Goal: Task Accomplishment & Management: Manage account settings

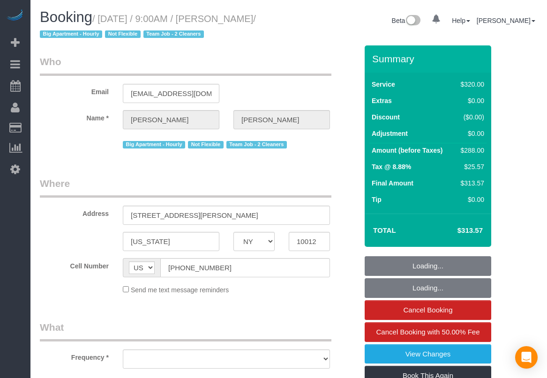
select select "NY"
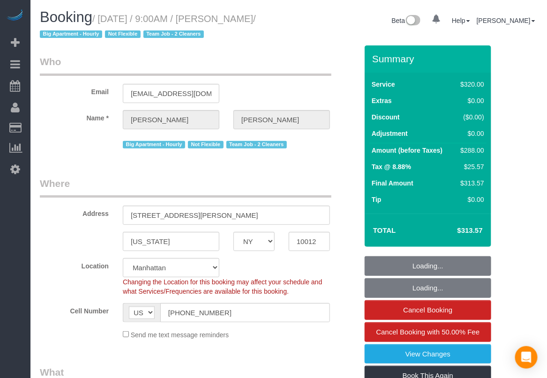
select select "string:stripe-pm_1O06dr4VGloSiKo7iGTRLKLD"
select select "number:56"
select select "number:69"
select select "number:15"
select select "number:5"
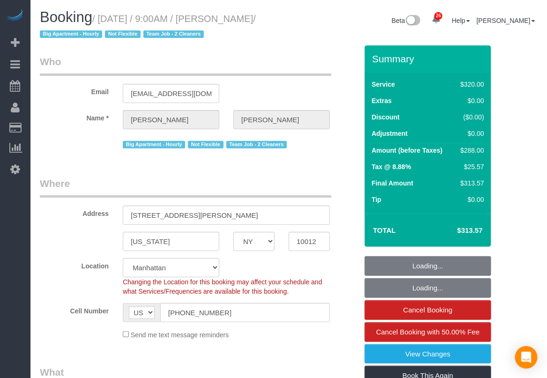
select select "object:1513"
select select "spot1"
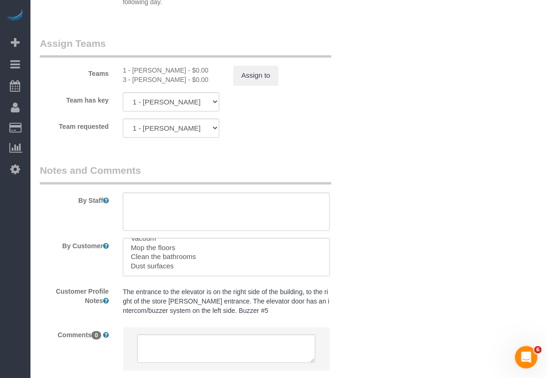
scroll to position [1113, 0]
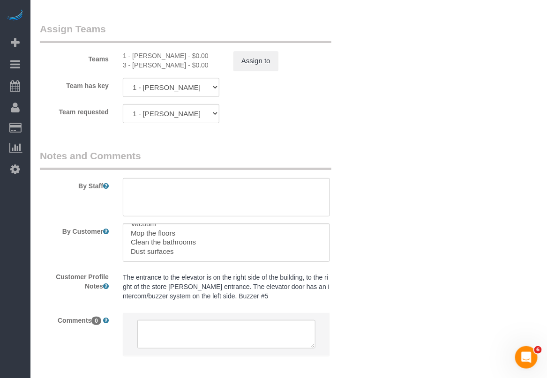
scroll to position [996, 0]
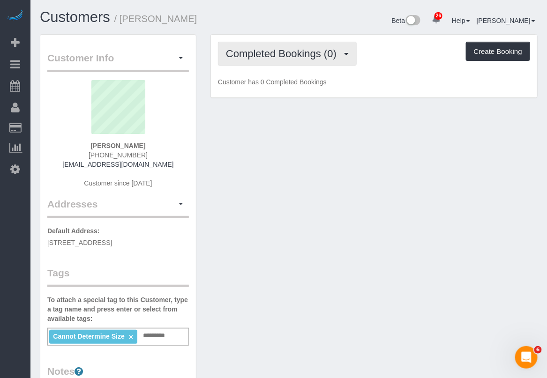
drag, startPoint x: 321, startPoint y: 54, endPoint x: 324, endPoint y: 61, distance: 8.0
click at [321, 54] on span "Completed Bookings (0)" at bounding box center [283, 54] width 115 height 12
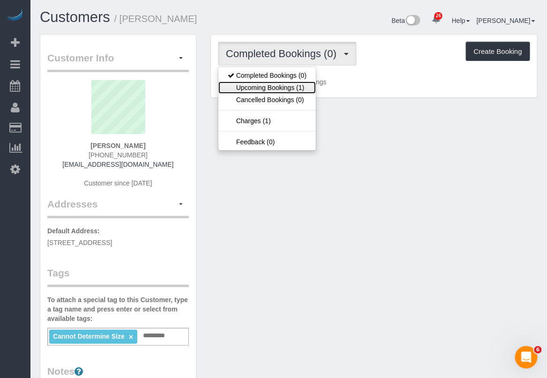
click at [297, 84] on link "Upcoming Bookings (1)" at bounding box center [266, 88] width 97 height 12
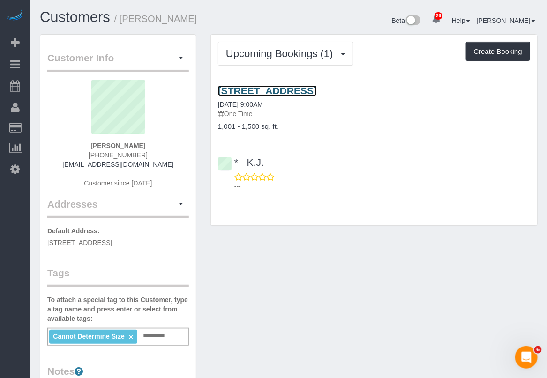
click at [317, 87] on link "595 Pavonia Avenue, Apt. 3102, Jersey City, NJ 07306" at bounding box center [267, 90] width 99 height 11
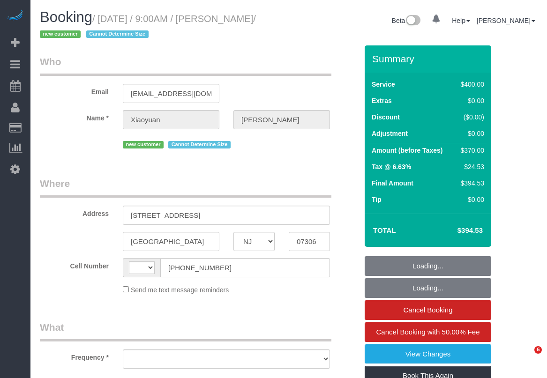
select select "NJ"
select select "object:576"
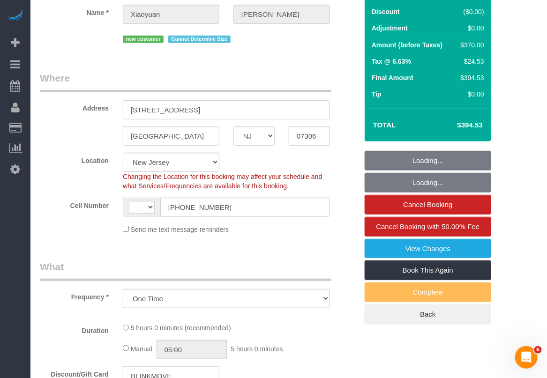
select select "string:stripe-pm_1S9qHM4VGloSiKo7BFunjeaY"
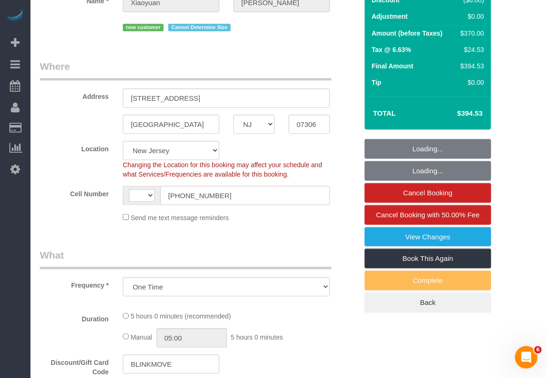
select select "string:US"
select select "spot1"
select select "number:56"
select select "number:76"
select select "number:15"
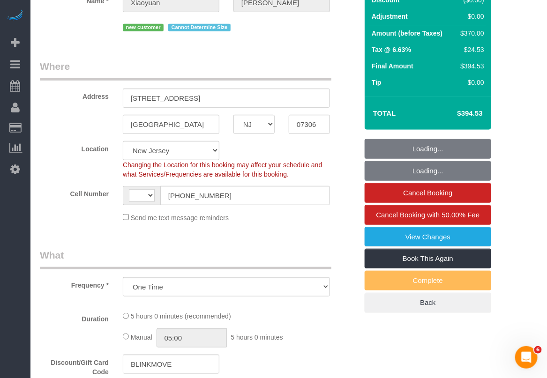
select select "number:5"
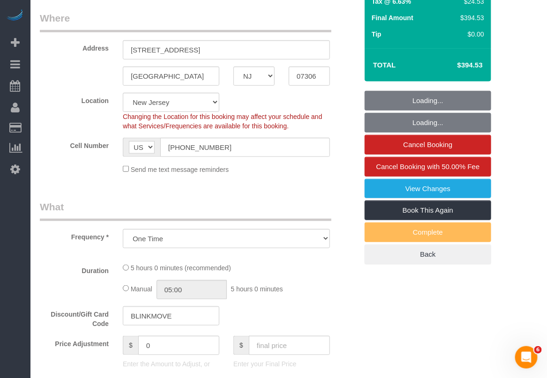
select select "300"
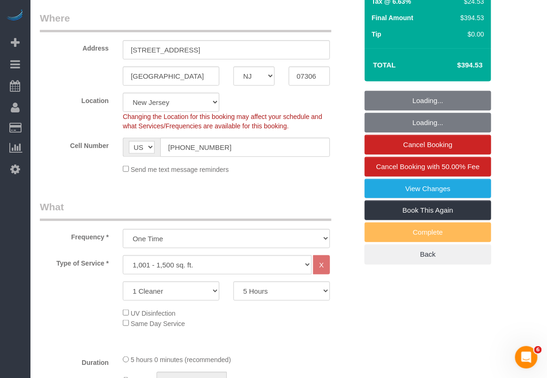
select select "object:1103"
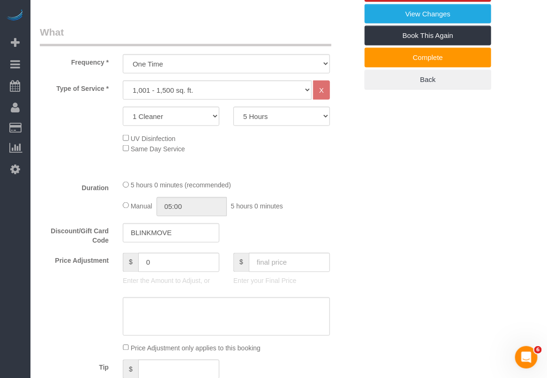
scroll to position [282, 0]
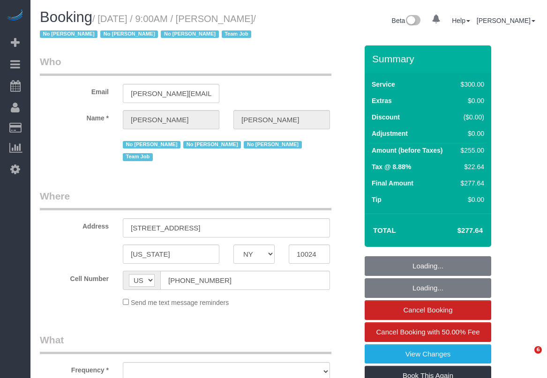
select select "NY"
select select "string:stripe-pm_1K1KNp4VGloSiKo7hinMQhFr"
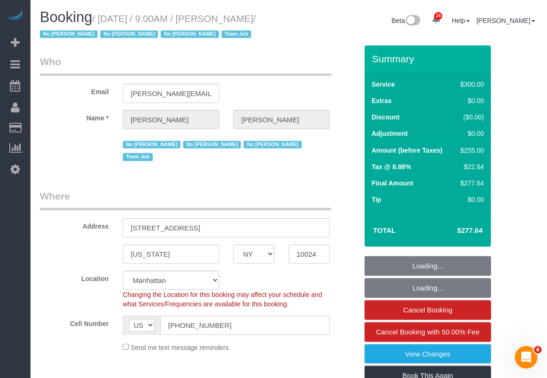
select select "object:917"
select select "number:89"
select select "number:90"
select select "number:15"
select select "number:5"
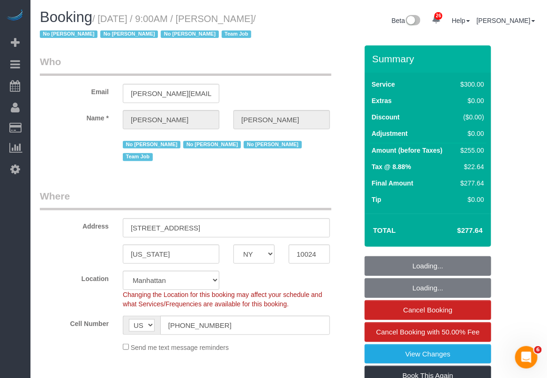
select select "number:21"
select select "spot1"
select select "object:1523"
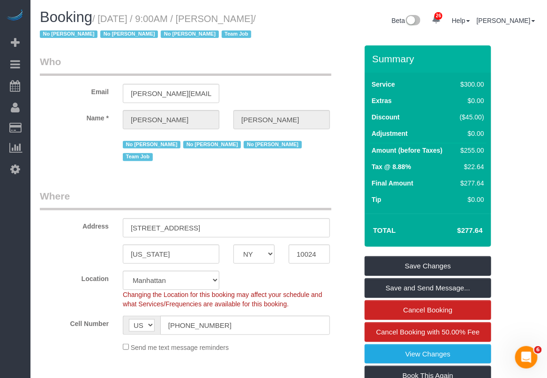
drag, startPoint x: 526, startPoint y: 227, endPoint x: 518, endPoint y: 232, distance: 9.5
drag, startPoint x: 200, startPoint y: 217, endPoint x: 118, endPoint y: 217, distance: 82.0
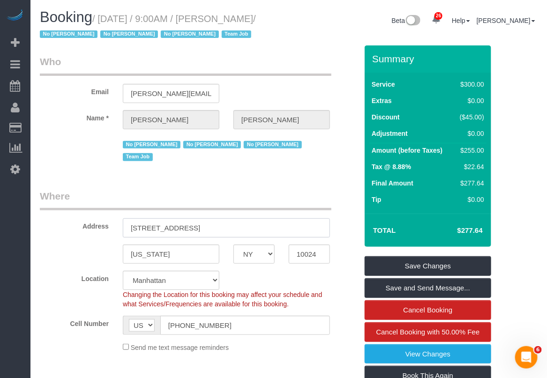
click at [118, 218] on div "215 West 91st Street, Apt. 22" at bounding box center [226, 227] width 221 height 19
drag, startPoint x: 167, startPoint y: 243, endPoint x: 129, endPoint y: 243, distance: 38.0
click at [129, 245] on input "[US_STATE]" at bounding box center [171, 254] width 97 height 19
click at [302, 245] on input "10024" at bounding box center [309, 254] width 41 height 19
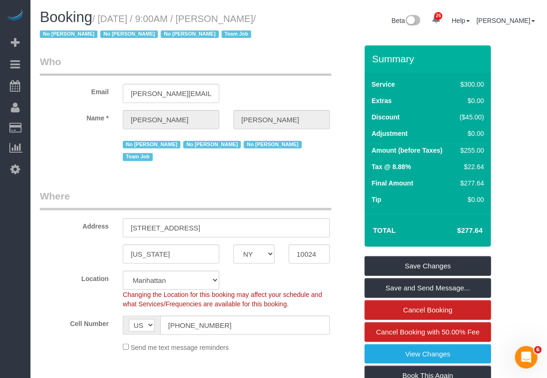
drag, startPoint x: 101, startPoint y: 16, endPoint x: 74, endPoint y: 36, distance: 33.6
click at [74, 36] on small "/ September 24, 2025 / 9:00AM / Laura Deforest / No Ashley Maldonado No Darryl …" at bounding box center [148, 27] width 216 height 26
copy small "September 24, 2025 / 9:00AM / Laura Deforest"
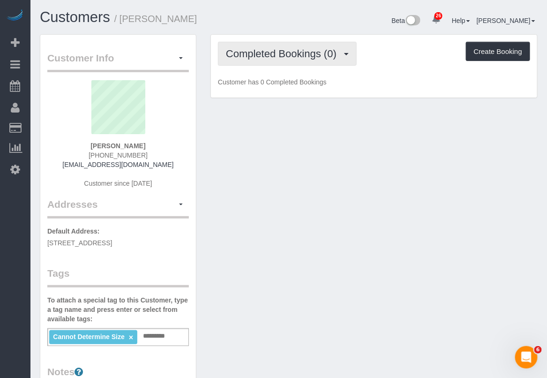
click at [351, 54] on button "Completed Bookings (0)" at bounding box center [287, 54] width 139 height 24
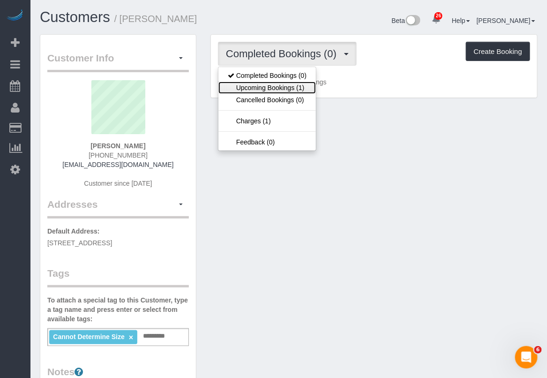
click at [296, 88] on link "Upcoming Bookings (1)" at bounding box center [266, 88] width 97 height 12
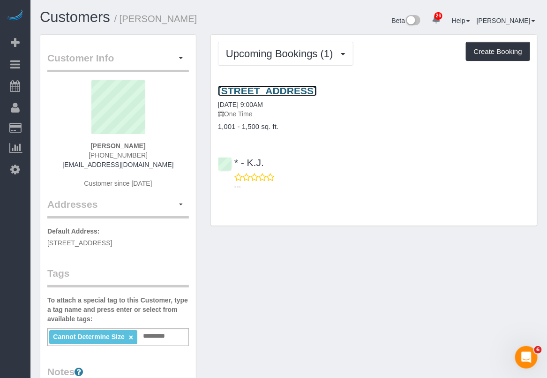
click at [315, 85] on link "595 Pavonia Avenue, Apt. 3102, Jersey City, NJ 07306" at bounding box center [267, 90] width 99 height 11
click at [269, 334] on div "Customer Info Edit Contact Info Send Message Email Preferences Special Sales Ta…" at bounding box center [289, 349] width 512 height 630
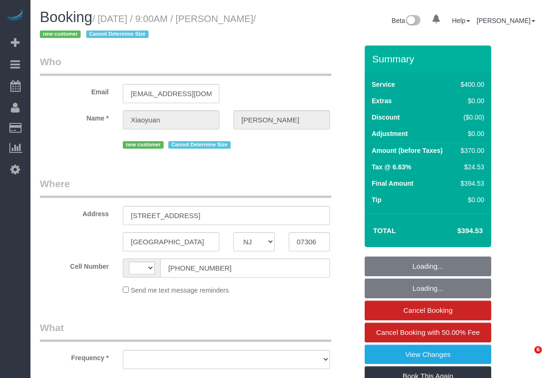
select select "NJ"
select select "object:576"
select select "number:56"
select select "number:76"
select select "number:15"
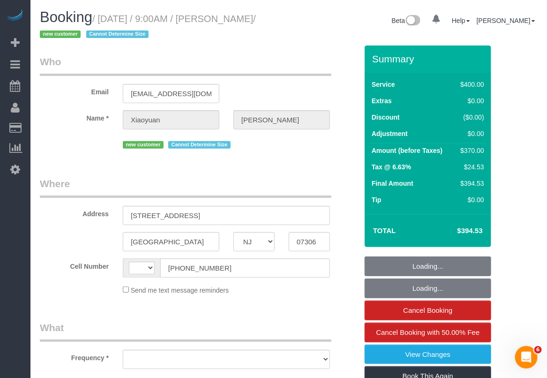
select select "number:5"
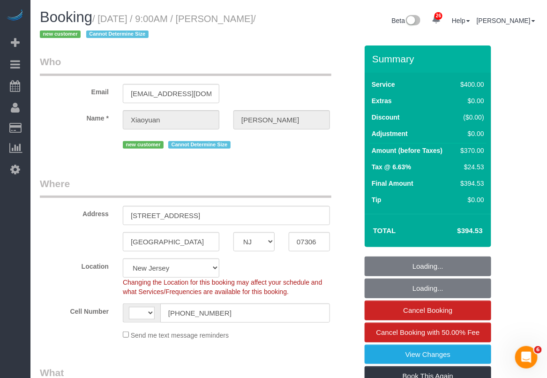
select select "object:1017"
select select "string:[GEOGRAPHIC_DATA]"
select select "spot1"
select select "string:stripe-pm_1S9qHM4VGloSiKo7BFunjeaY"
select select "300"
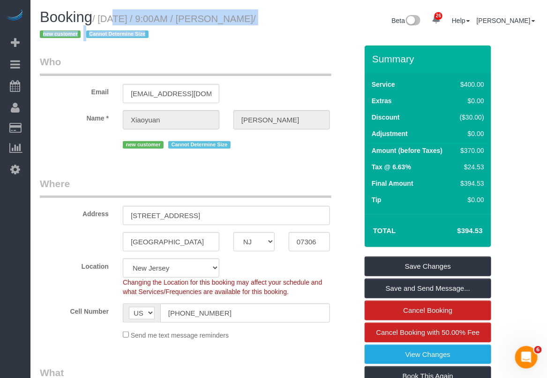
copy div "September 24, 2025 / 9:00AM / Xiaoyuan Zhang / new customer Cannot Determine Si…"
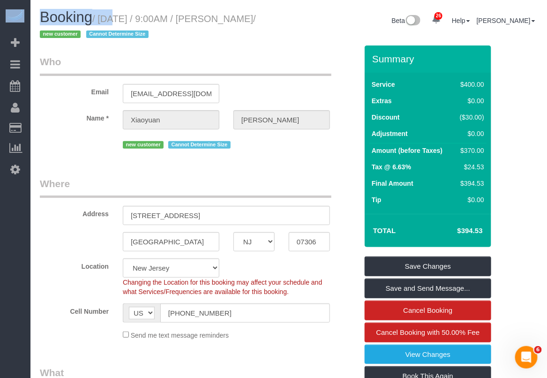
drag, startPoint x: 100, startPoint y: 19, endPoint x: 787, endPoint y: -46, distance: 690.6
click at [546, 0] on html "26 Beta Your Notifications You have 0 alerts × You have 6 to charge for 09/23/2…" at bounding box center [273, 189] width 547 height 378
drag, startPoint x: 244, startPoint y: 211, endPoint x: 122, endPoint y: 225, distance: 123.1
click at [122, 225] on div "595 Pavonia Avenue, Apt. 3102" at bounding box center [226, 215] width 221 height 19
click at [296, 241] on input "07306" at bounding box center [309, 241] width 41 height 19
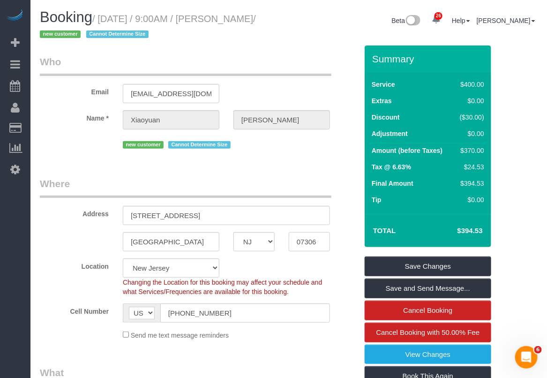
click at [296, 241] on input "07306" at bounding box center [309, 241] width 41 height 19
drag, startPoint x: 164, startPoint y: 240, endPoint x: 95, endPoint y: 243, distance: 69.9
click at [95, 243] on div "Jersey City AK AL AR AZ CA CO CT DC DE FL GA HI IA ID IL IN KS KY LA MA MD ME M…" at bounding box center [199, 241] width 332 height 19
click at [306, 247] on input "07306" at bounding box center [309, 241] width 41 height 19
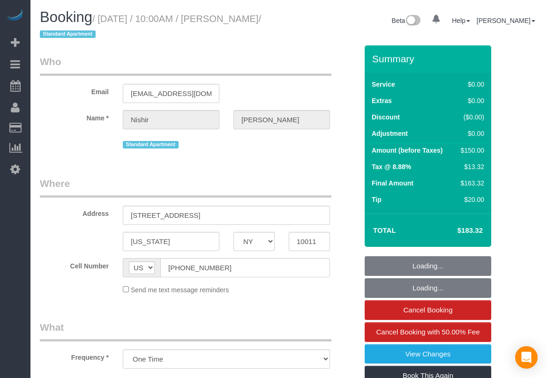
select select "NY"
select select "number:89"
select select "number:90"
select select "number:15"
select select "number:5"
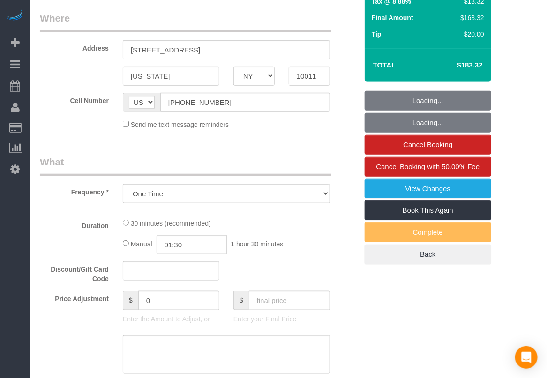
select select "string:stripe-pm_1NoVuu4VGloSiKo7AmYKPPEK"
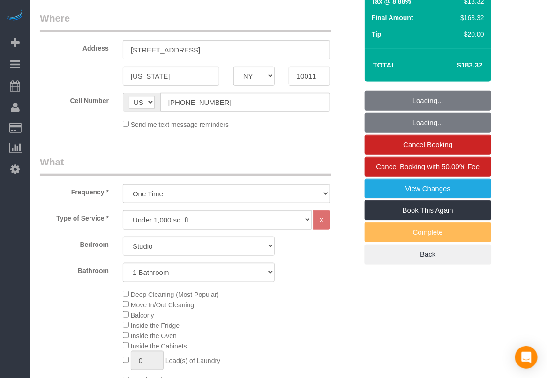
scroll to position [176, 0]
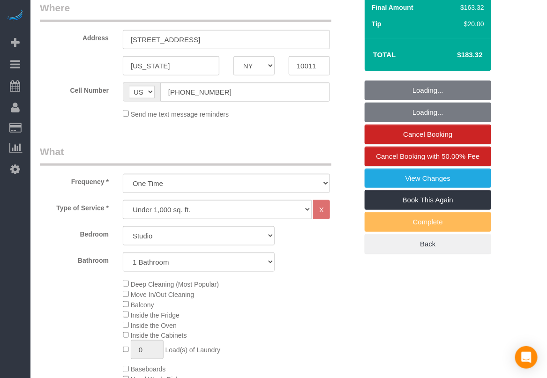
select select "spot1"
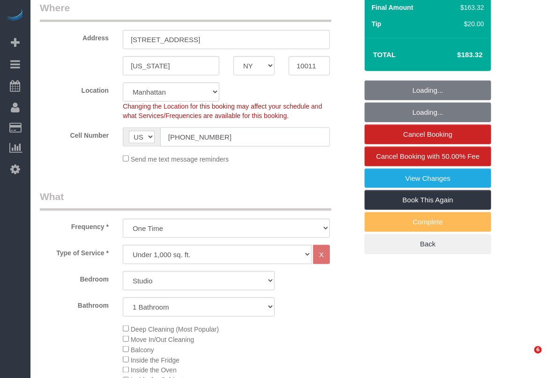
select select "object:1547"
select select "spot48"
drag, startPoint x: 232, startPoint y: 135, endPoint x: 134, endPoint y: 142, distance: 98.7
click at [135, 142] on div "AF AL DZ AD AO AI AQ AG AR AM AW AU AT AZ BS BH BD BB BY BE BZ BJ BM BT BO BA B…" at bounding box center [226, 136] width 207 height 19
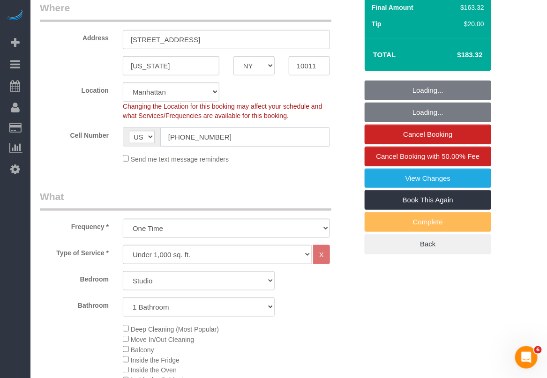
paste input "text"
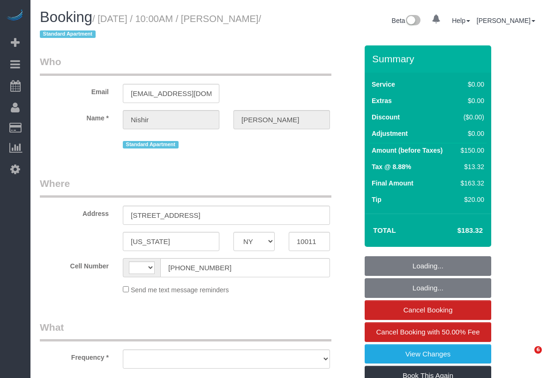
select select "NY"
select select "string:[GEOGRAPHIC_DATA]"
select select "number:89"
select select "number:90"
select select "number:15"
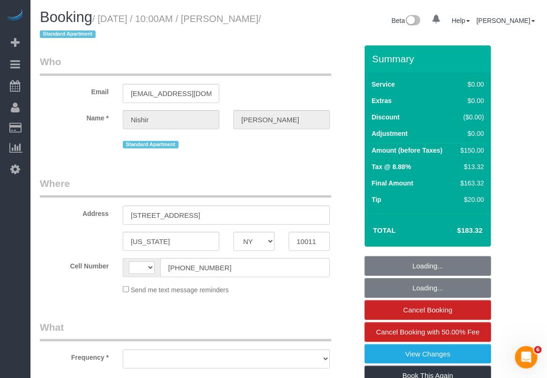
select select "number:5"
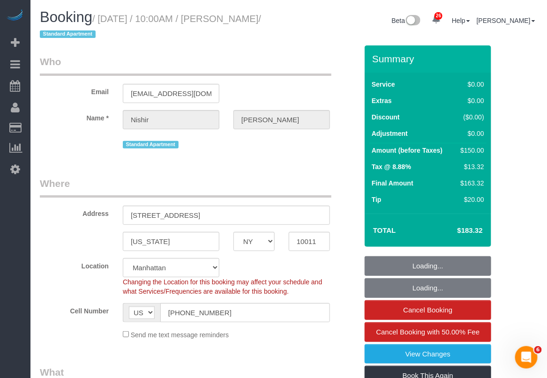
select select "string:stripe-pm_1NoVuu4VGloSiKo7AmYKPPEK"
select select "object:1547"
select select "spot1"
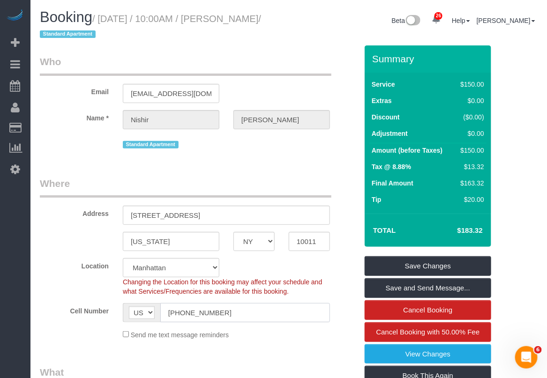
drag, startPoint x: 235, startPoint y: 313, endPoint x: 123, endPoint y: 318, distance: 111.6
click at [123, 318] on div "AF AL DZ AD AO AI AQ AG AR AM AW AU AT AZ BS BH BD BB BY BE BZ BJ BM BT BO BA B…" at bounding box center [226, 312] width 207 height 19
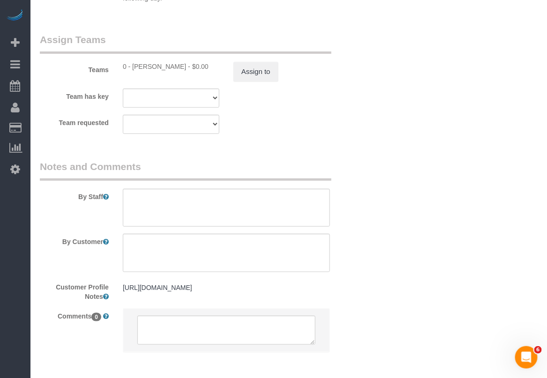
scroll to position [1289, 0]
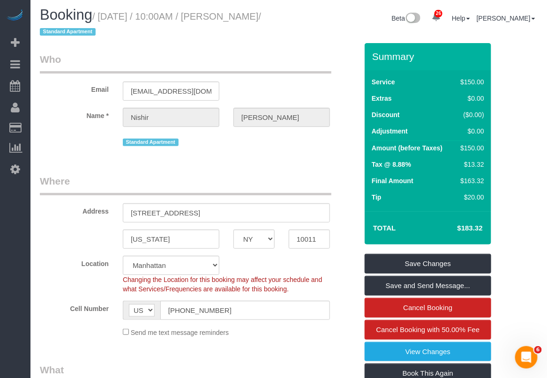
scroll to position [0, 0]
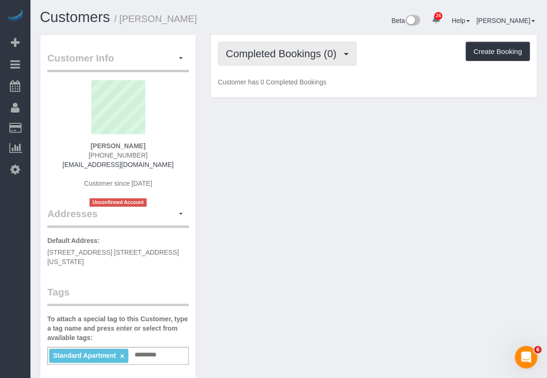
click at [319, 59] on button "Completed Bookings (0)" at bounding box center [287, 54] width 139 height 24
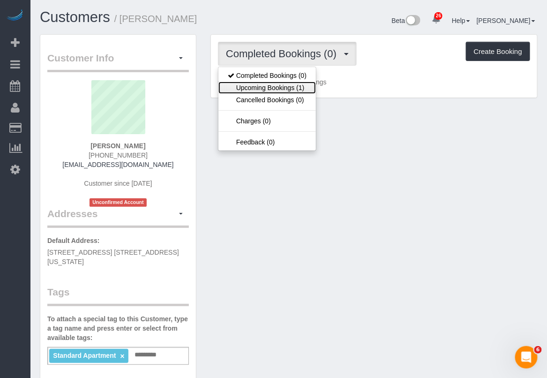
click at [293, 82] on link "Upcoming Bookings (1)" at bounding box center [266, 88] width 97 height 12
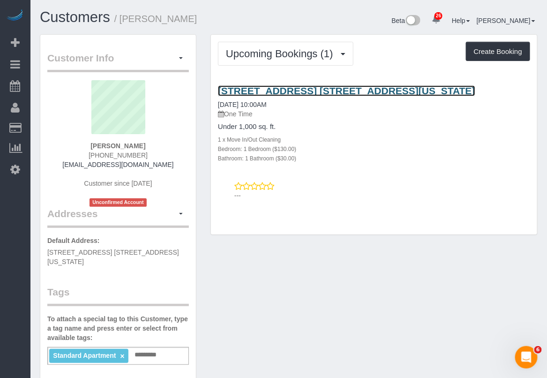
click at [298, 91] on link "340 East 23rd Street, Apt. 12c, New York, NY 10003" at bounding box center [346, 90] width 257 height 11
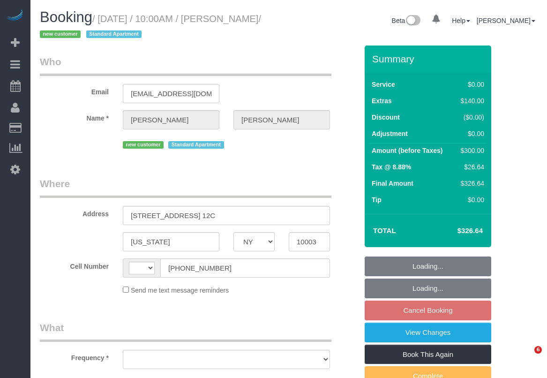
select select "NY"
select select "object:491"
select select "string:stripe-pm_1SACYU4VGloSiKo7ttLd1TkM"
select select "1"
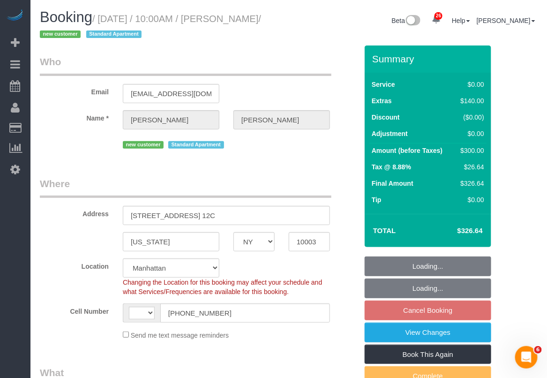
select select "string:[GEOGRAPHIC_DATA]"
select select "object:1067"
select select "spot2"
select select "number:56"
select select "number:72"
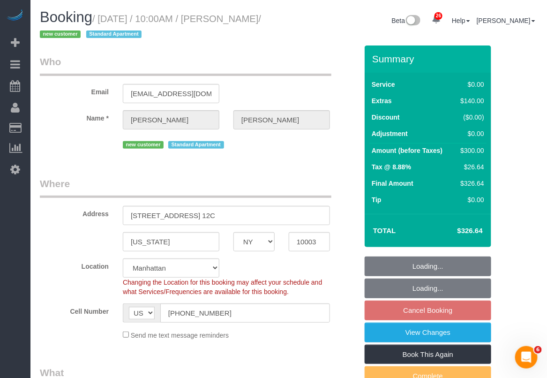
select select "number:15"
select select "number:6"
select select "1"
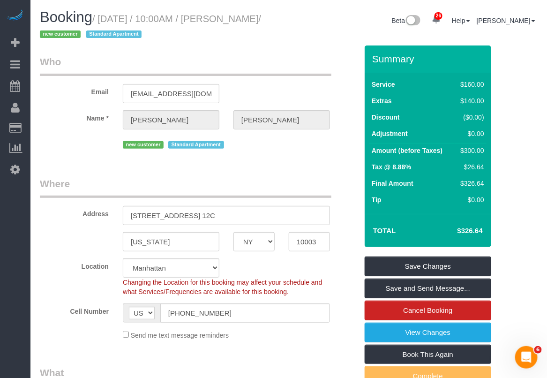
click at [294, 155] on fieldset "Who Email [EMAIL_ADDRESS][DOMAIN_NAME] Name * [PERSON_NAME] new customer Standa…" at bounding box center [199, 106] width 318 height 103
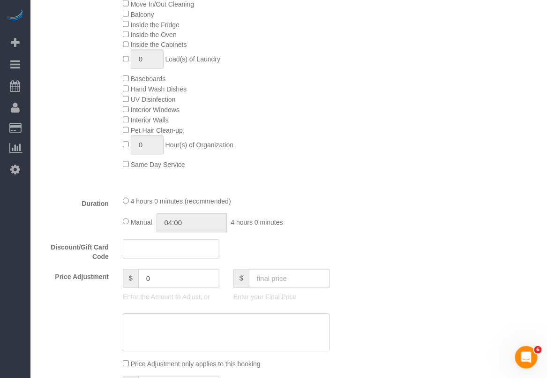
scroll to position [644, 0]
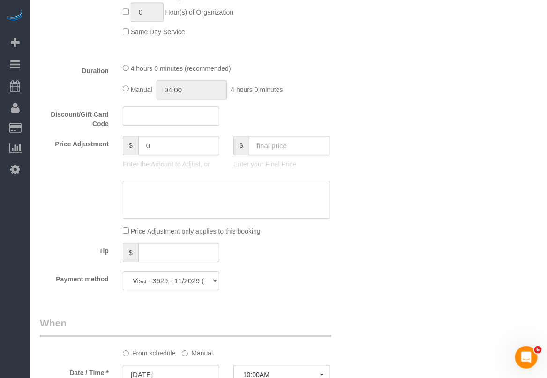
click at [535, 101] on div "Who Email [EMAIL_ADDRESS][DOMAIN_NAME] Name * [PERSON_NAME] new customer Standa…" at bounding box center [289, 194] width 498 height 1587
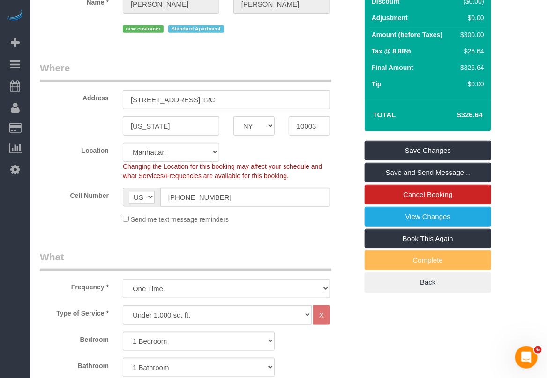
scroll to position [117, 0]
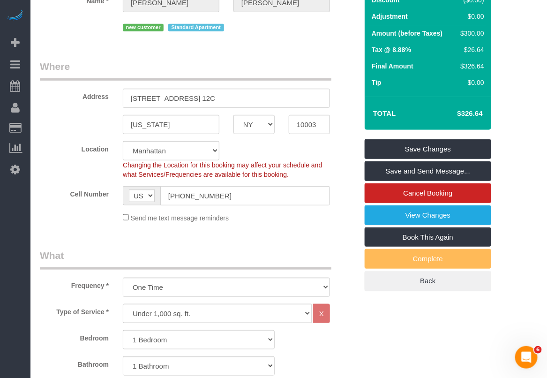
click at [318, 350] on div "Bedroom Studio 1 Bedroom 2 Bedrooms 3 Bedrooms Bathroom 1 Bathroom 2 Bathrooms" at bounding box center [199, 352] width 318 height 45
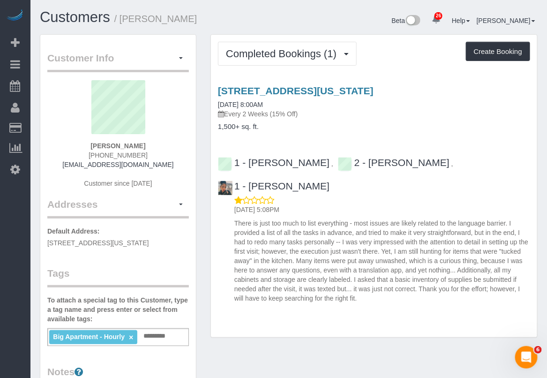
scroll to position [59, 0]
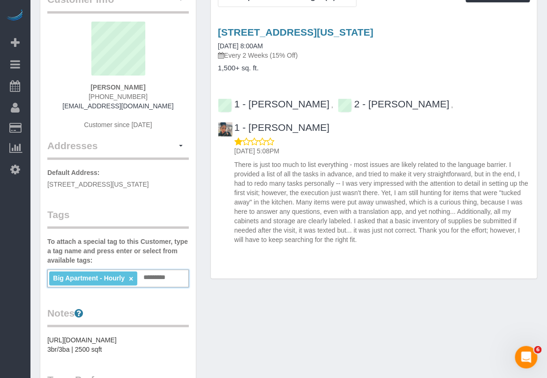
click at [152, 284] on input "text" at bounding box center [157, 277] width 32 height 12
click at [169, 284] on input "text" at bounding box center [157, 277] width 32 height 12
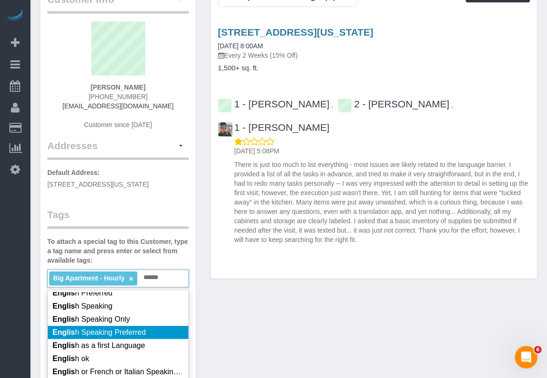
type input "******"
click at [130, 336] on span "Englis h Speaking Preferred" at bounding box center [98, 332] width 93 height 8
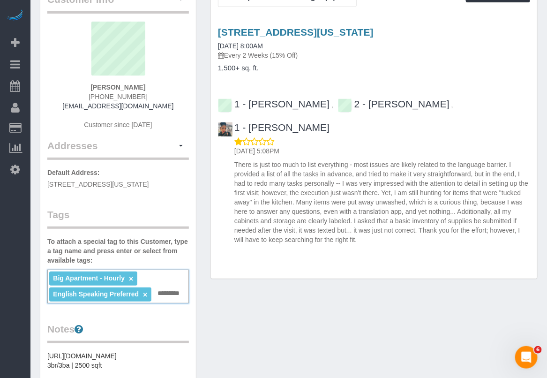
click at [153, 303] on div "Big Apartment - Hourly × English Speaking Preferred × Add a tag" at bounding box center [118, 286] width 142 height 34
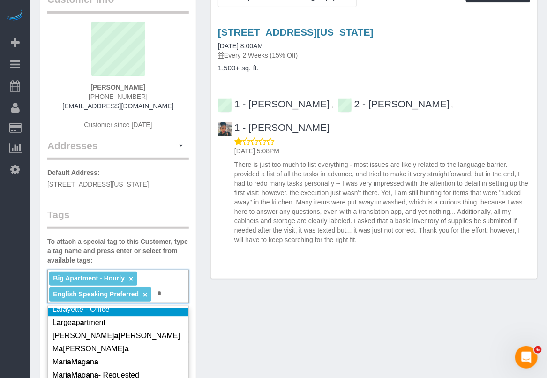
scroll to position [633, 0]
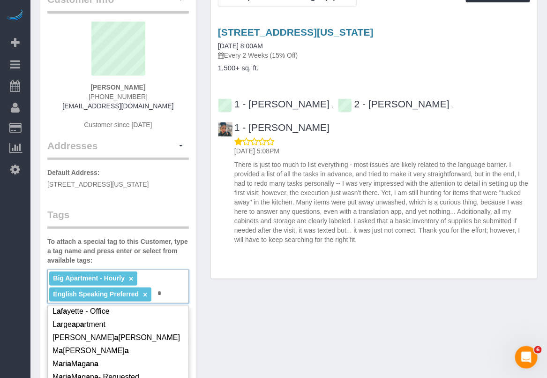
click at [172, 303] on div "Big Apartment - Hourly × English Speaking Preferred × * A" at bounding box center [118, 286] width 142 height 34
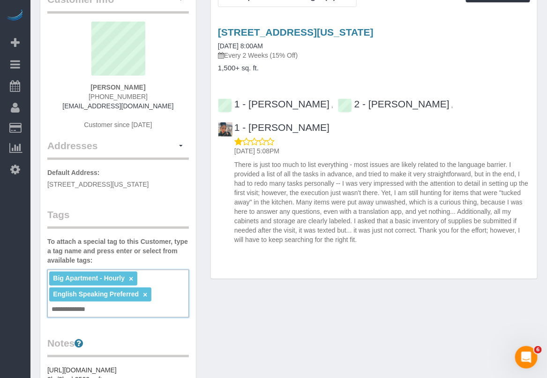
type input "**********"
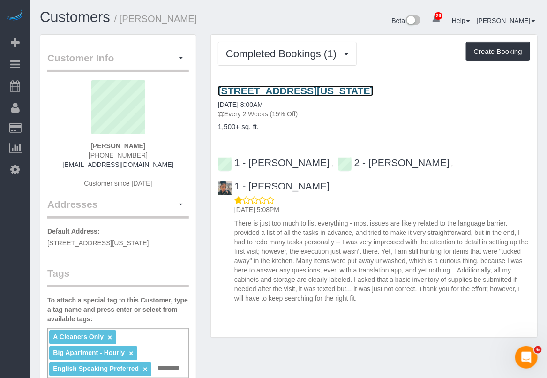
click at [305, 94] on link "[STREET_ADDRESS][US_STATE]" at bounding box center [296, 90] width 156 height 11
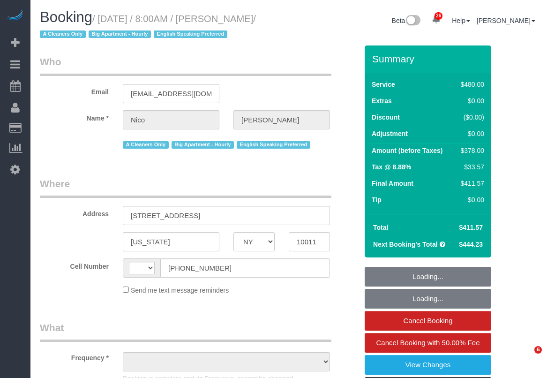
select select "NY"
select select "string:[GEOGRAPHIC_DATA]"
select select "string:stripe-pm_1S9SQ34VGloSiKo7tUmIp6Cx"
select select "180"
select select "object:861"
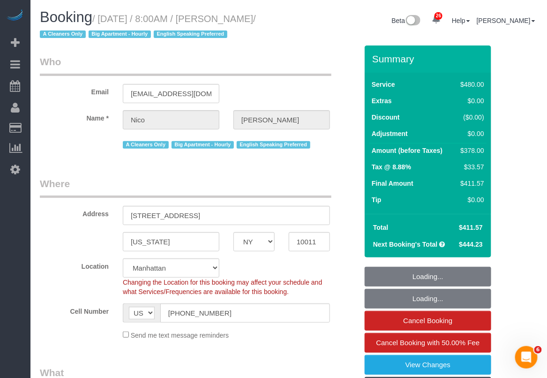
select select "spot1"
select select "number:56"
select select "number:71"
select select "number:15"
select select "number:5"
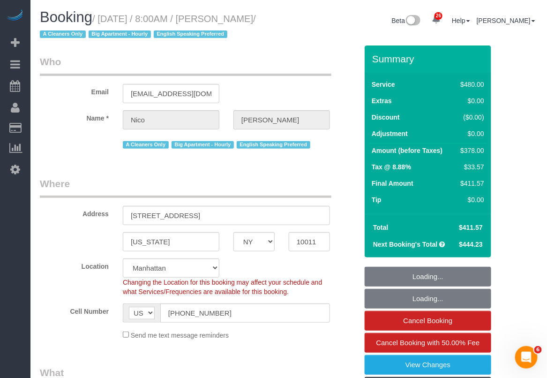
select select "object:1532"
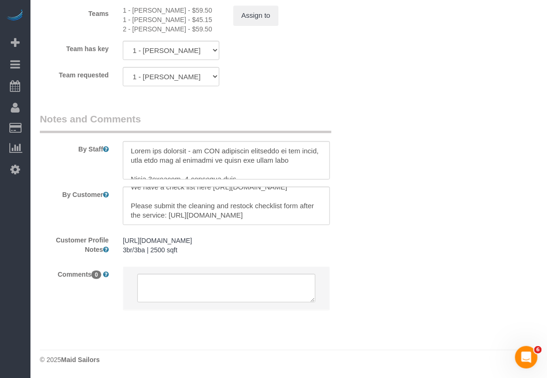
scroll to position [66, 0]
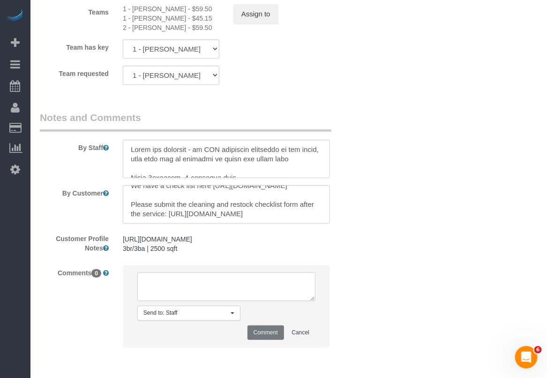
click at [194, 286] on textarea at bounding box center [226, 286] width 178 height 29
paste textarea "https://docs.google.com/spreadsheets/d/1Z777BAV-ou1IbbFRCti0d75g6cltX5nXQgYEZYN…"
type textarea "https://docs.google.com/spreadsheets/d/1Z777BAV-ou1IbbFRCti0d75g6cltX5nXQgYEZYN…"
click at [265, 333] on button "Comment" at bounding box center [265, 332] width 37 height 15
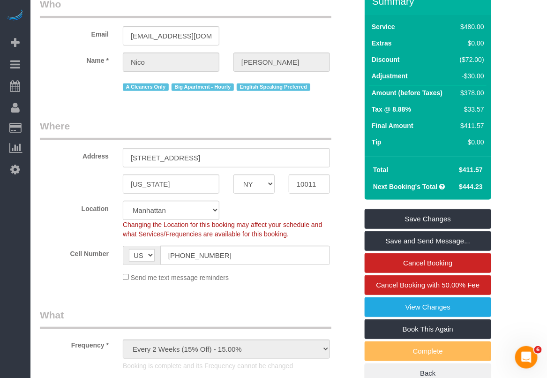
scroll to position [0, 0]
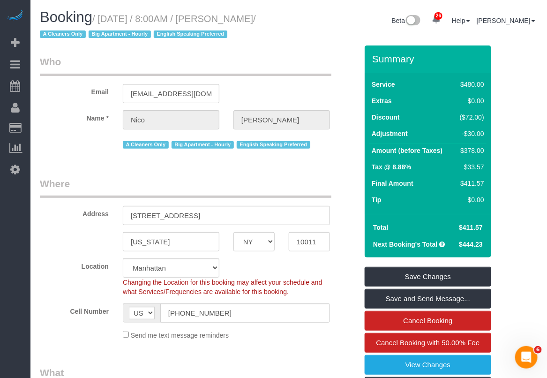
click at [329, 338] on div "Send me text message reminders" at bounding box center [226, 334] width 221 height 10
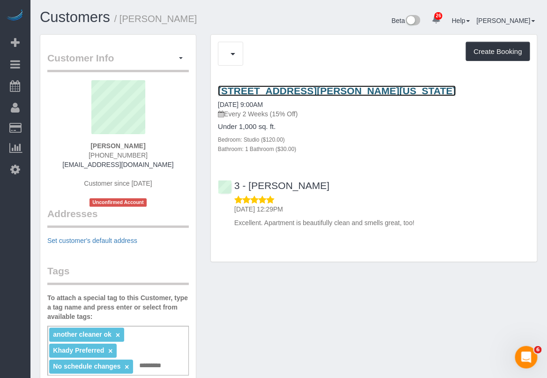
click at [306, 90] on link "[STREET_ADDRESS][PERSON_NAME][US_STATE]" at bounding box center [337, 90] width 238 height 11
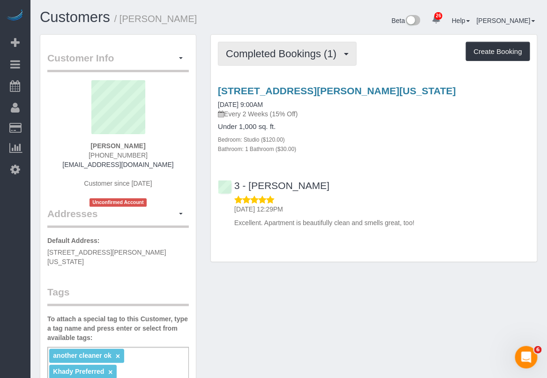
click at [312, 50] on span "Completed Bookings (1)" at bounding box center [283, 54] width 115 height 12
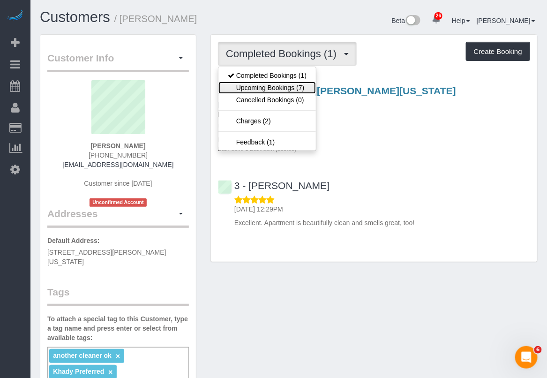
click at [289, 85] on link "Upcoming Bookings (7)" at bounding box center [266, 88] width 97 height 12
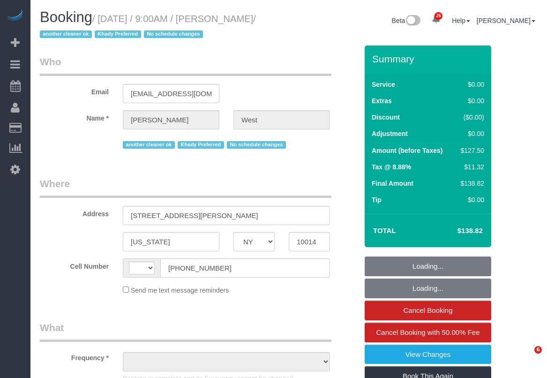
select select "NY"
select select "string:[GEOGRAPHIC_DATA]"
select select "object:832"
select select "string:stripe-pm_1S55J54VGloSiKo7JnqROmBS"
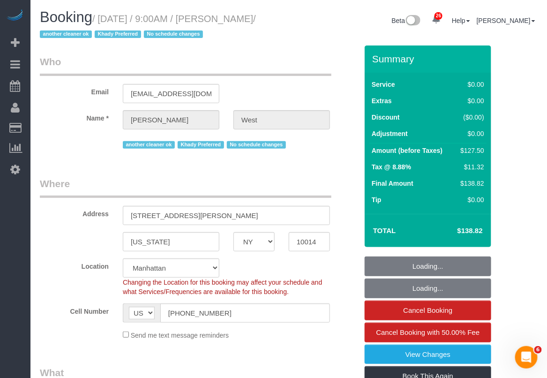
select select "number:57"
select select "number:73"
select select "number:14"
select select "number:5"
select select "object:1529"
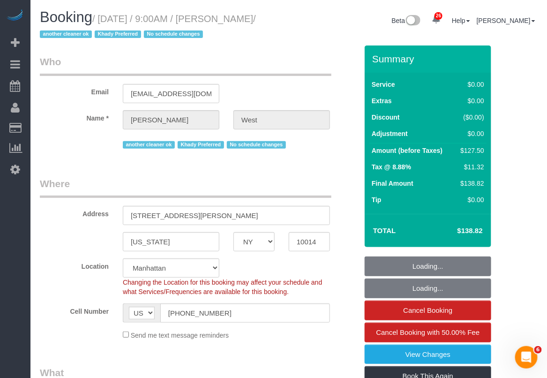
select select "spot1"
